Goal: Task Accomplishment & Management: Use online tool/utility

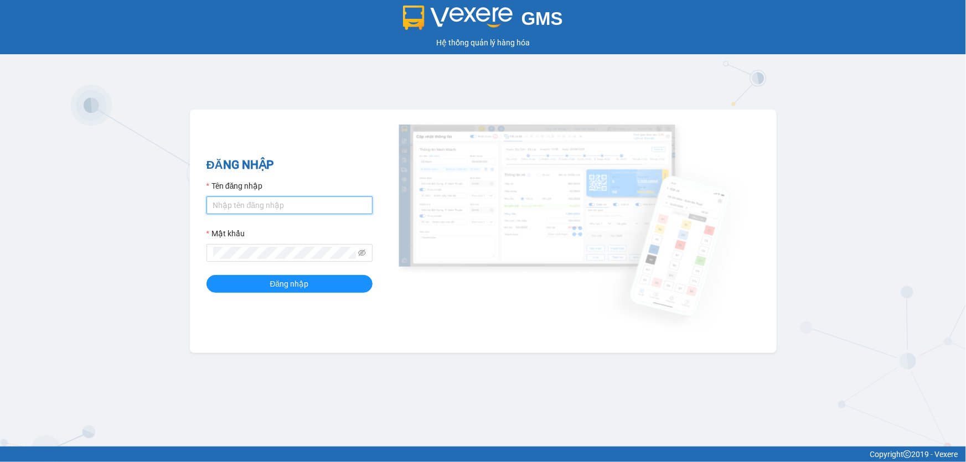
click at [233, 204] on input "Tên đăng nhập" at bounding box center [289, 205] width 166 height 18
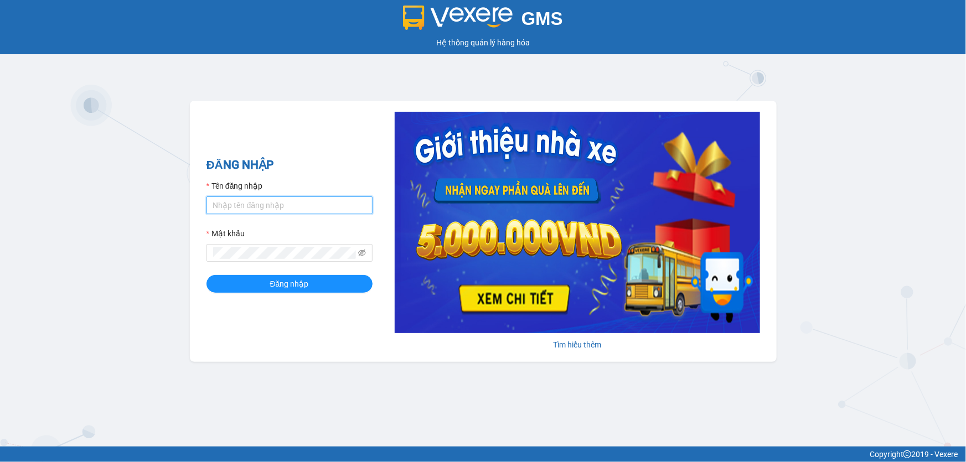
type input "nhitd.ct"
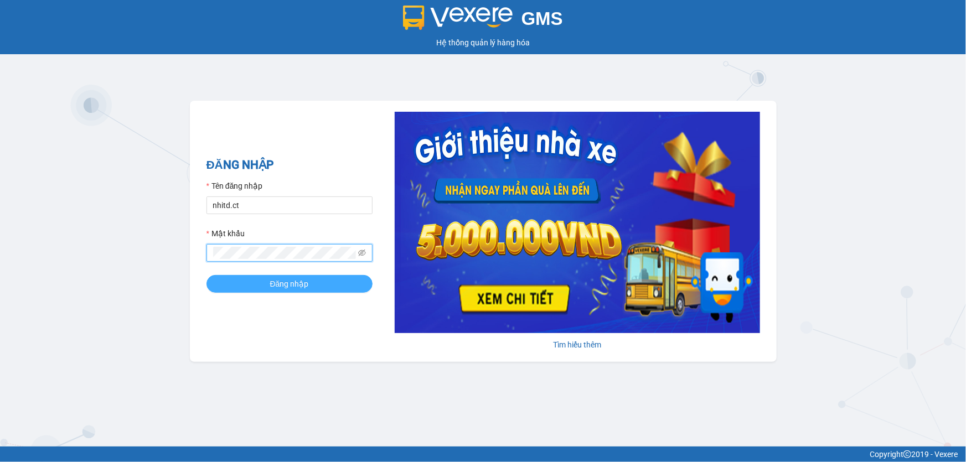
click at [240, 282] on button "Đăng nhập" at bounding box center [289, 284] width 166 height 18
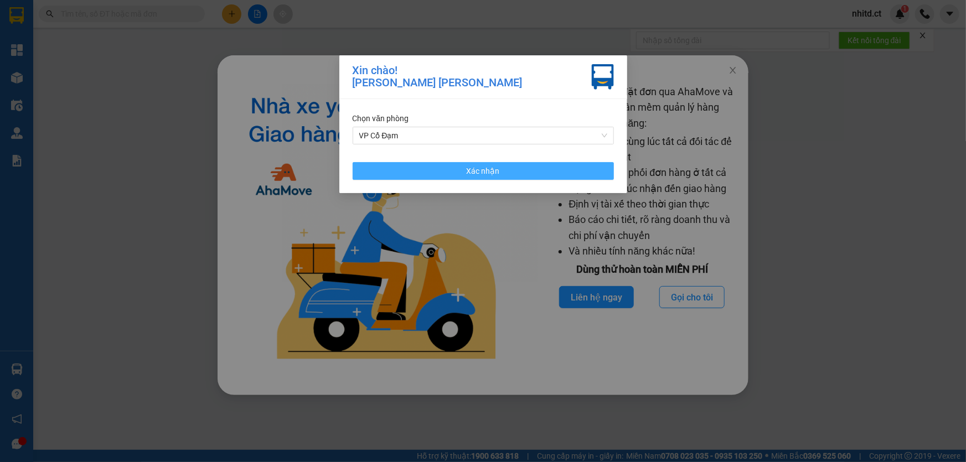
click at [485, 167] on span "Xác nhận" at bounding box center [483, 171] width 33 height 12
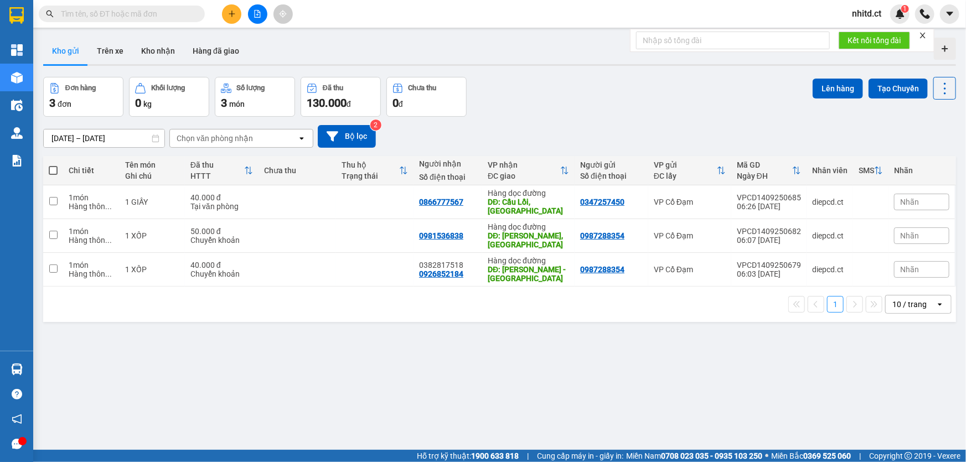
click at [101, 11] on input "text" at bounding box center [126, 14] width 131 height 12
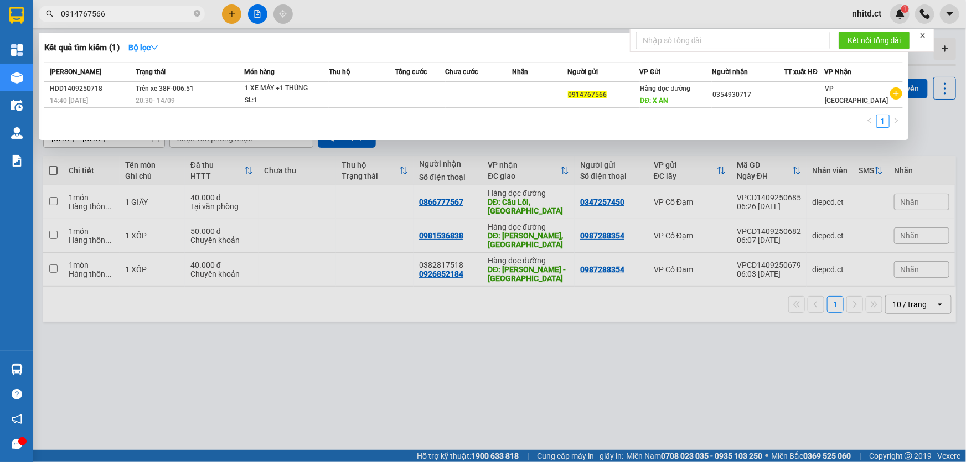
click at [152, 19] on input "0914767566" at bounding box center [126, 14] width 131 height 12
type input "0914767566"
